Goal: Find specific page/section: Find specific page/section

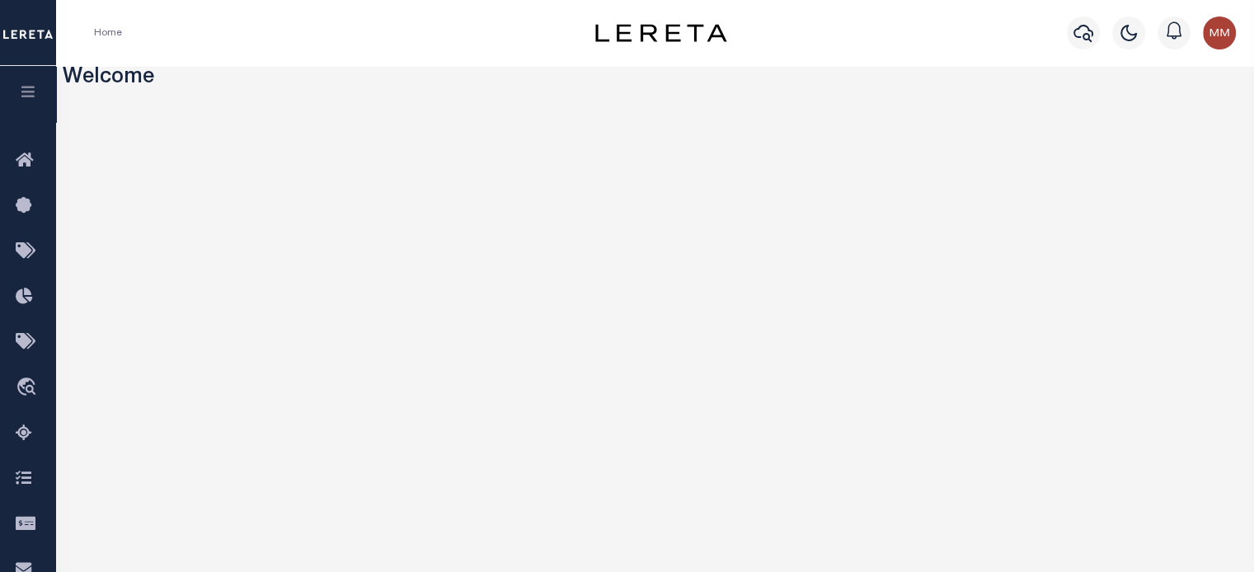
click at [33, 96] on icon "button" at bounding box center [28, 91] width 19 height 15
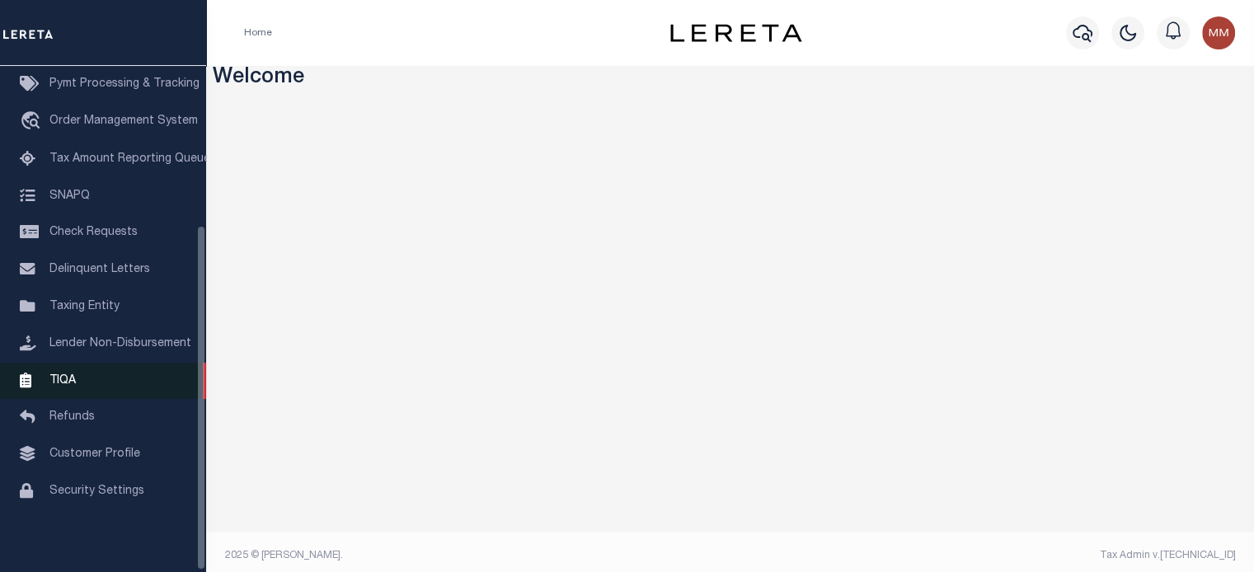
scroll to position [234, 0]
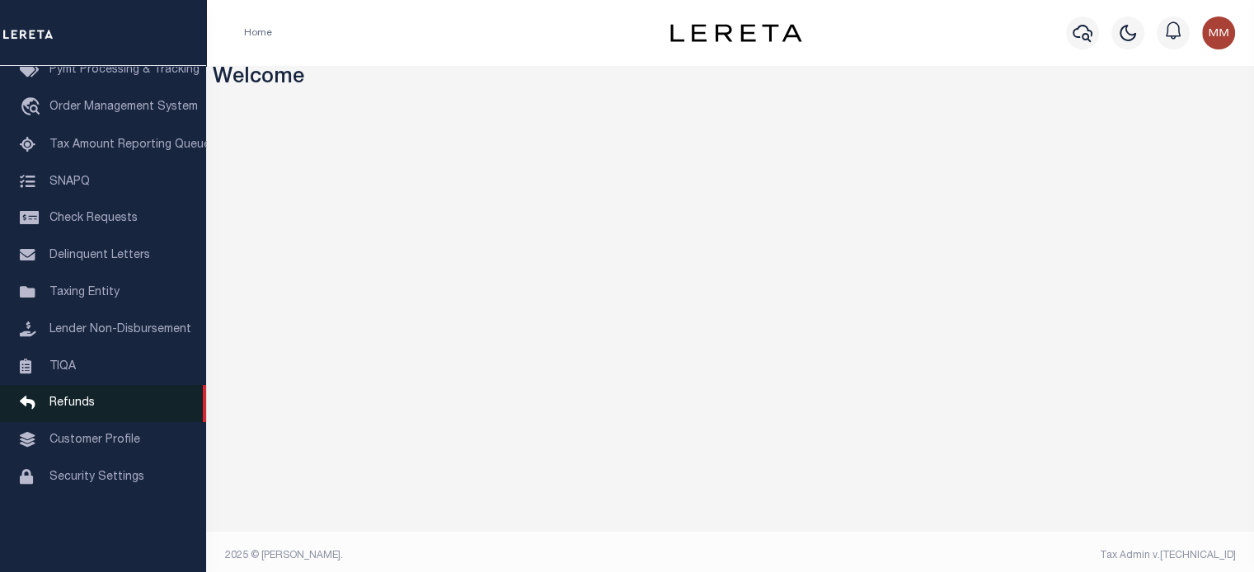
click at [76, 409] on span "Refunds" at bounding box center [71, 403] width 45 height 12
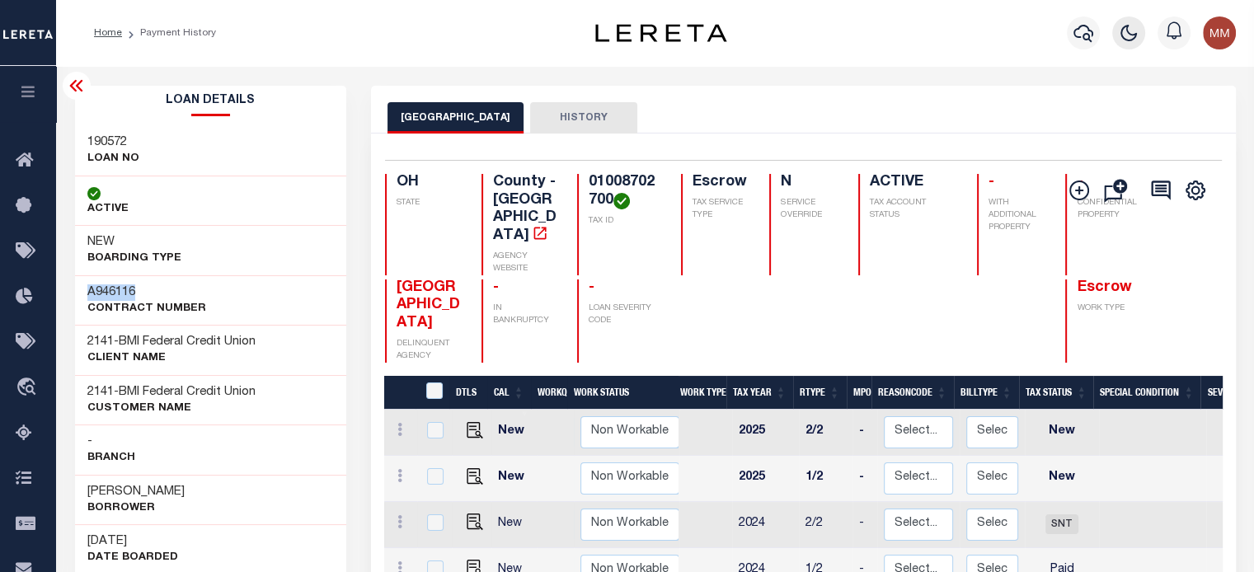
scroll to position [0, 405]
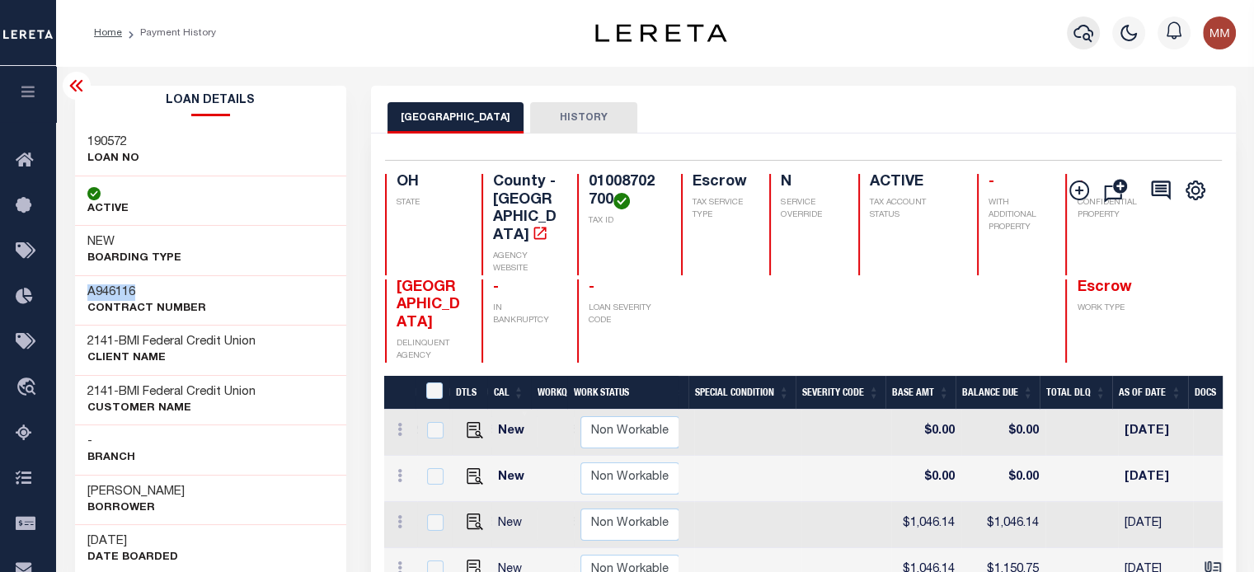
click at [1091, 28] on icon "button" at bounding box center [1084, 33] width 20 height 20
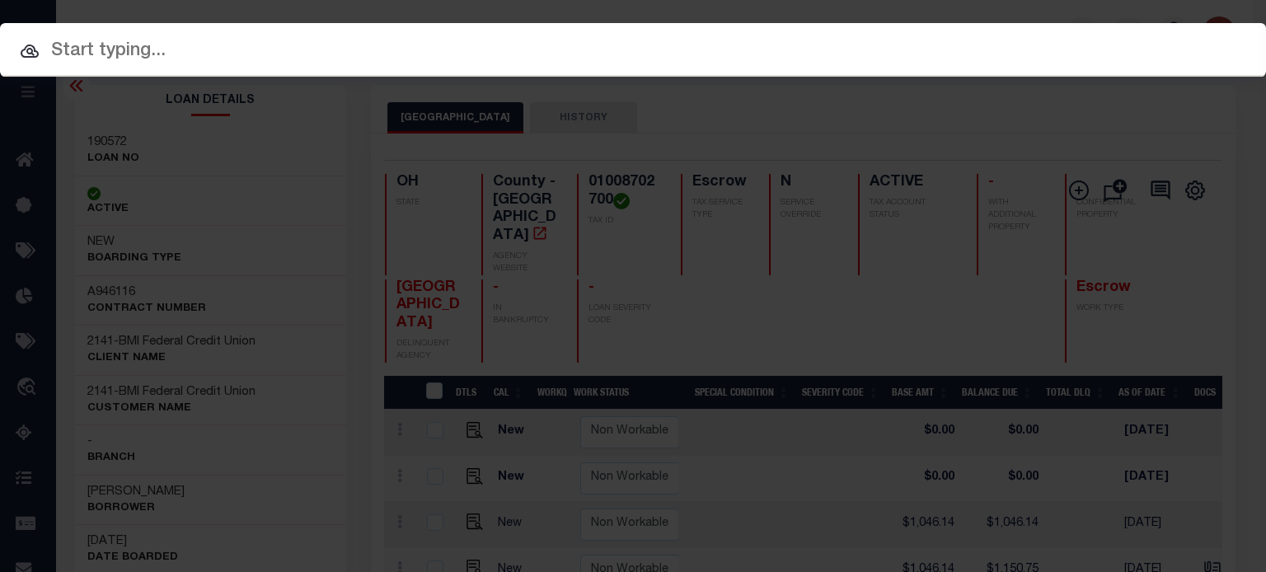
click at [294, 54] on input "text" at bounding box center [633, 51] width 1266 height 29
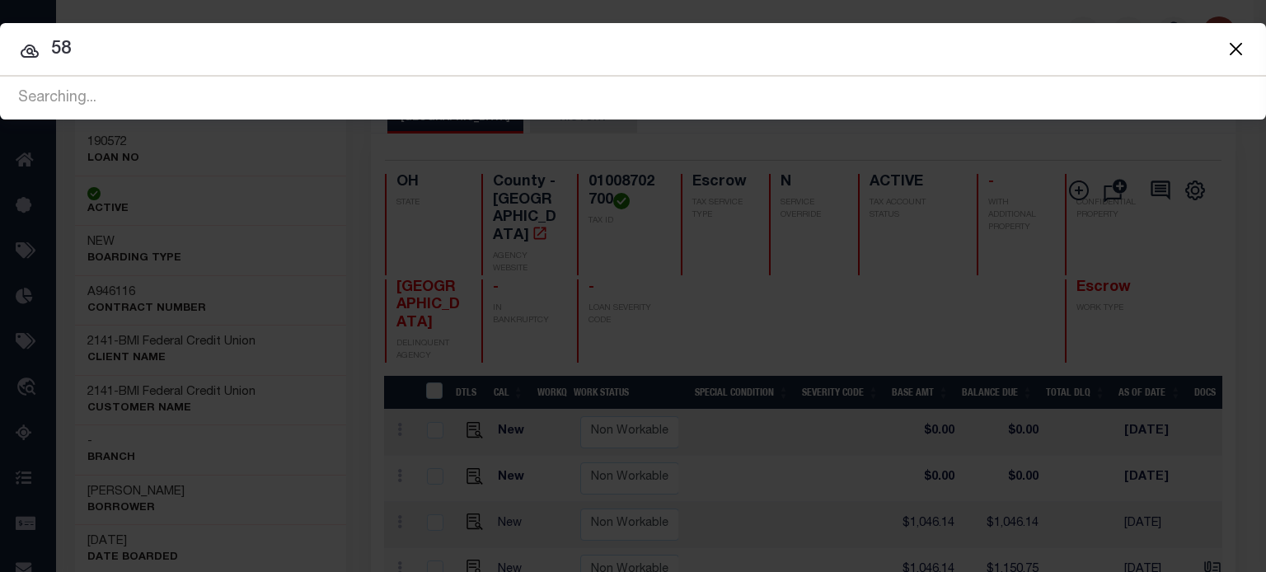
type input "5"
type input "5814630600"
drag, startPoint x: 171, startPoint y: 44, endPoint x: -439, endPoint y: -31, distance: 613.8
type input "[PHONE_NUMBER]"
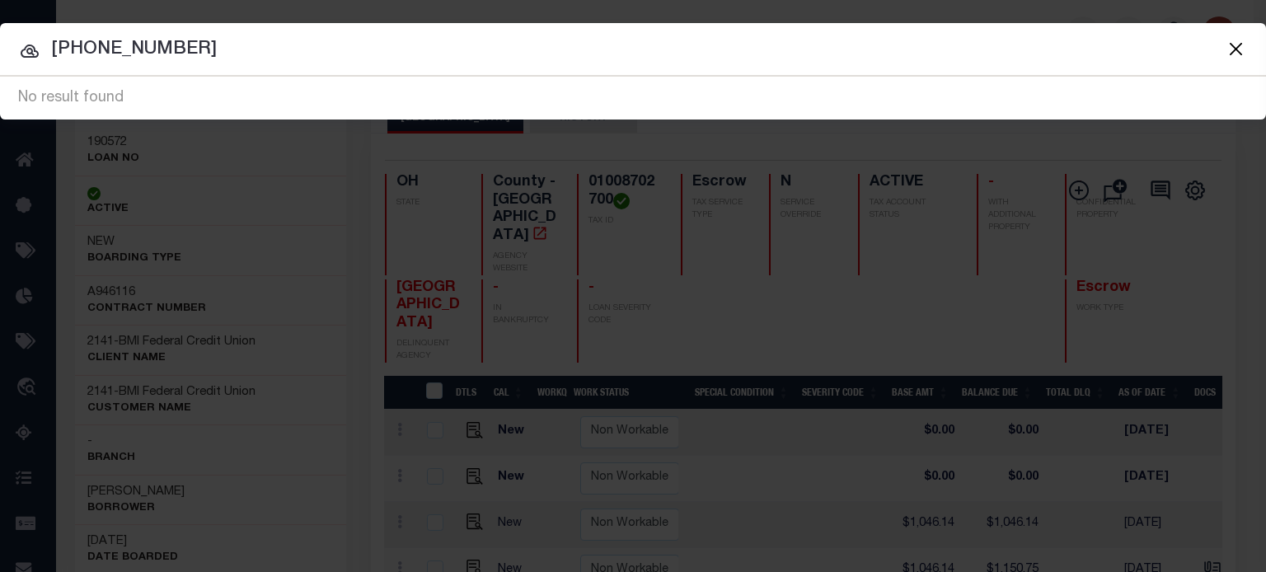
click at [1247, 40] on span at bounding box center [1235, 48] width 63 height 53
click at [1231, 45] on button "Close" at bounding box center [1235, 48] width 21 height 21
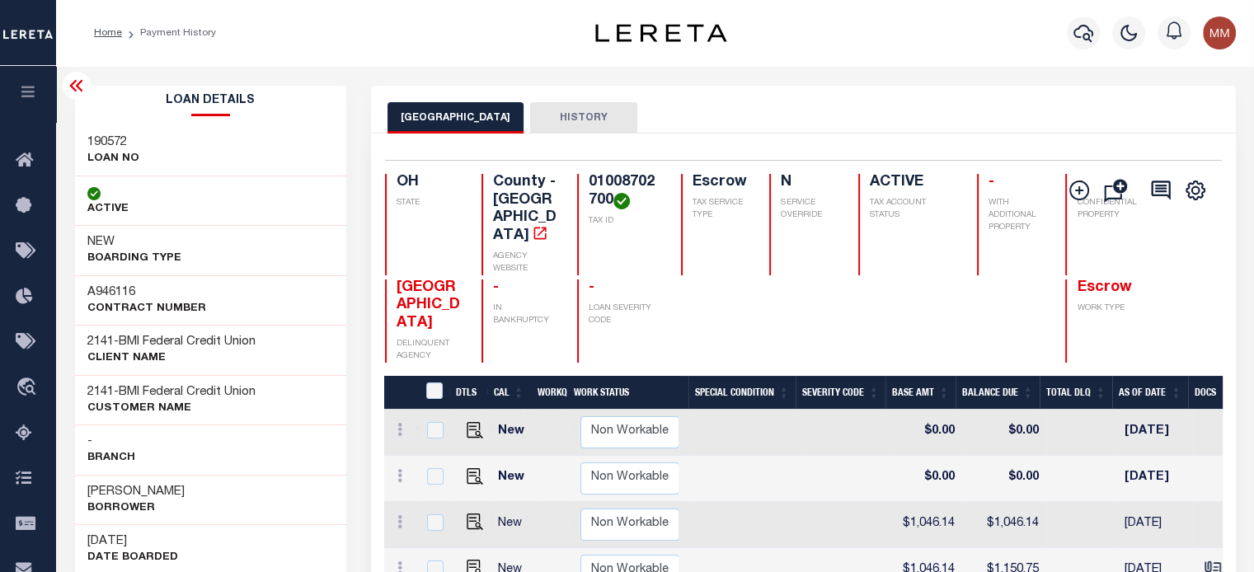
click at [26, 90] on icon "button" at bounding box center [28, 91] width 19 height 15
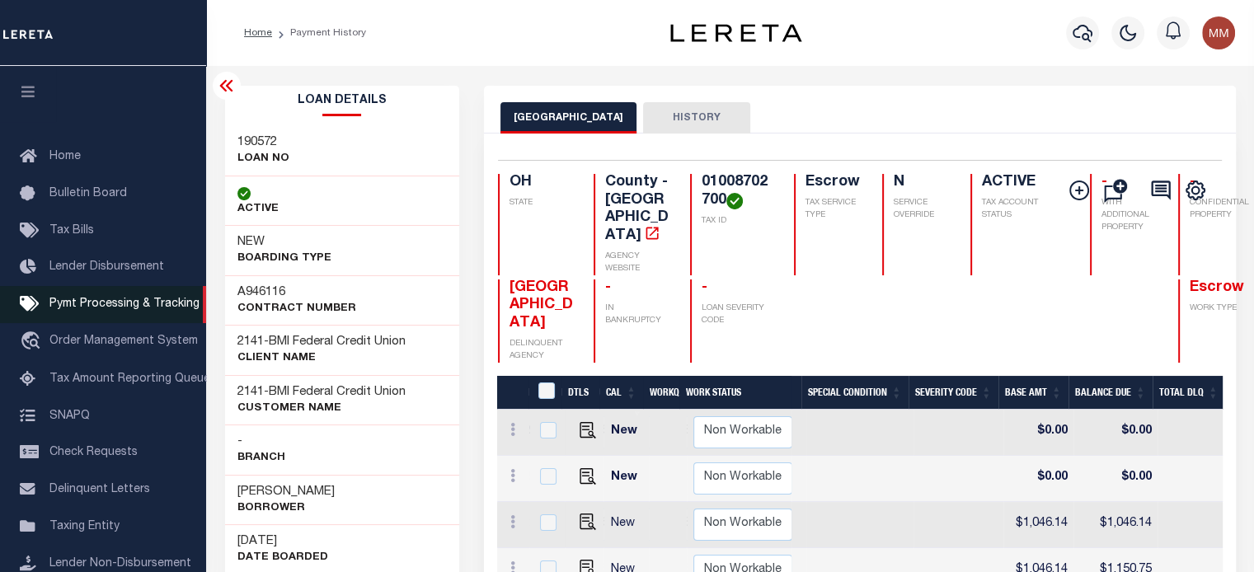
click at [139, 304] on span "Pymt Processing & Tracking" at bounding box center [124, 304] width 150 height 12
